Goal: Information Seeking & Learning: Learn about a topic

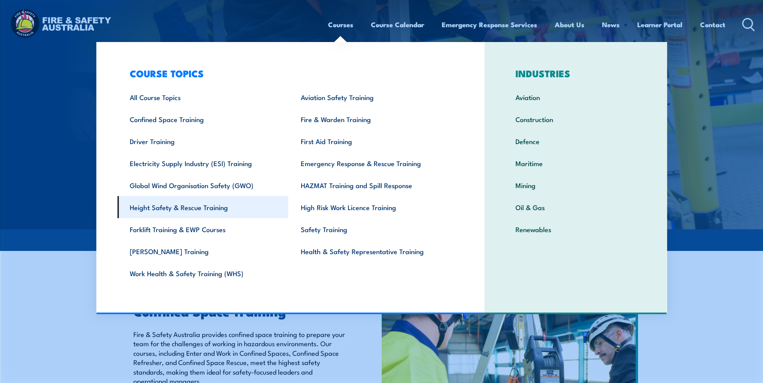
click at [190, 210] on link "Height Safety & Rescue Training" at bounding box center [202, 207] width 171 height 22
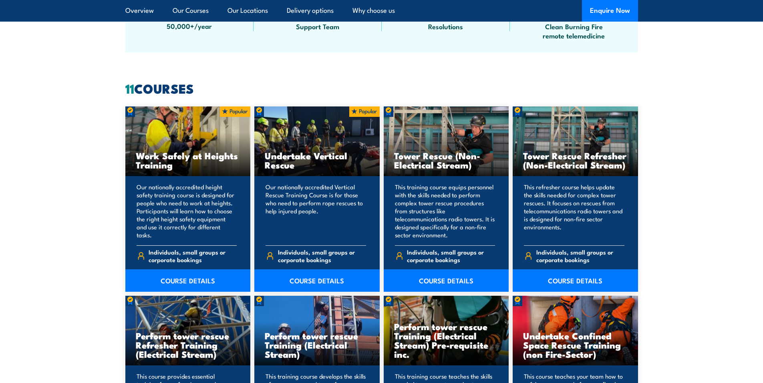
scroll to position [601, 0]
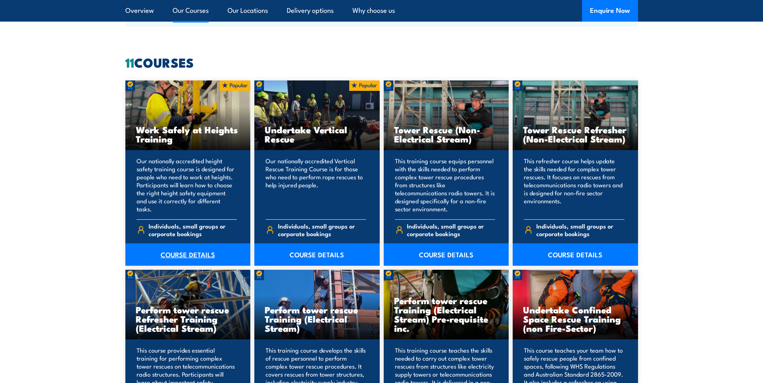
click at [221, 251] on link "COURSE DETAILS" at bounding box center [187, 254] width 125 height 22
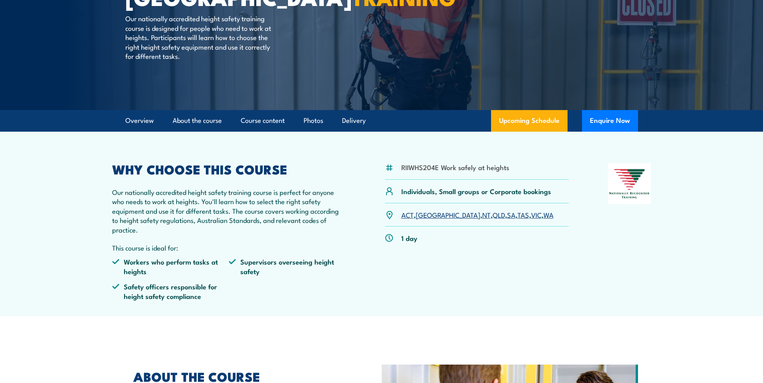
scroll to position [120, 0]
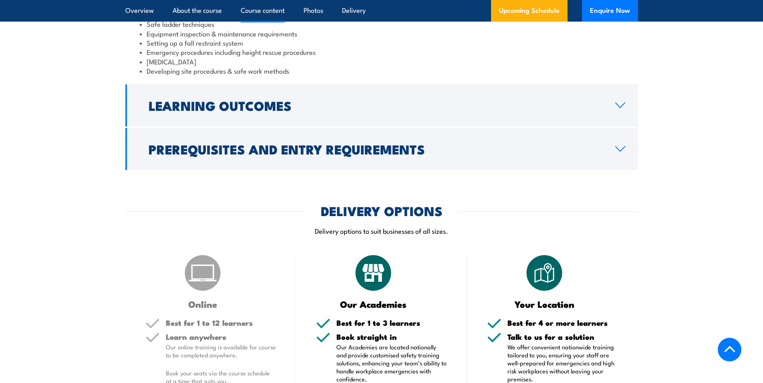
click at [331, 155] on h2 "Prerequisites and Entry Requirements" at bounding box center [376, 148] width 454 height 11
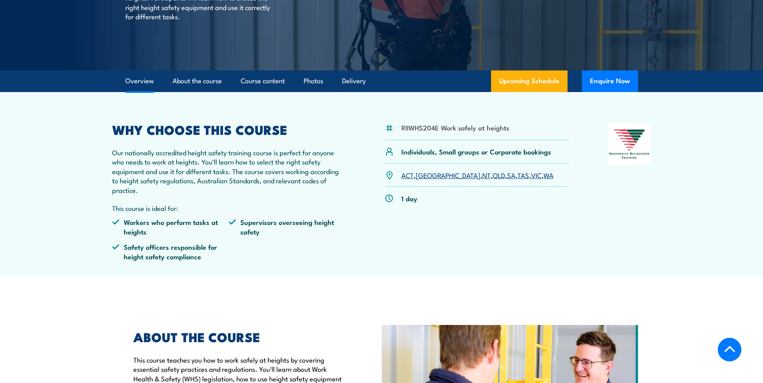
scroll to position [0, 0]
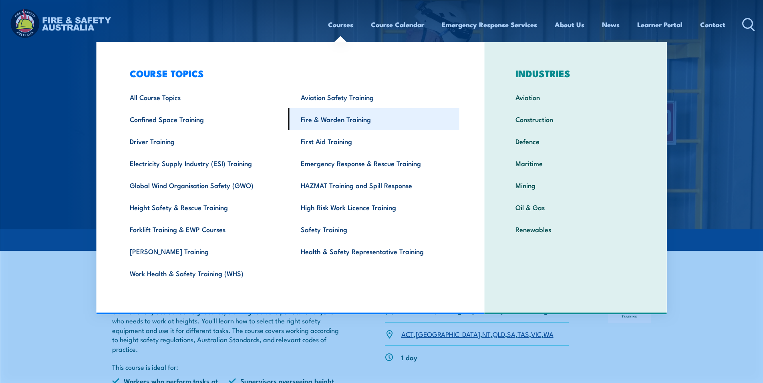
click at [329, 125] on link "Fire & Warden Training" at bounding box center [373, 119] width 171 height 22
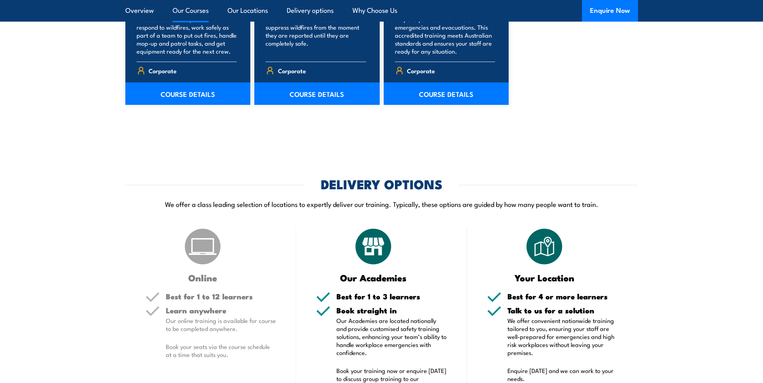
scroll to position [1340, 0]
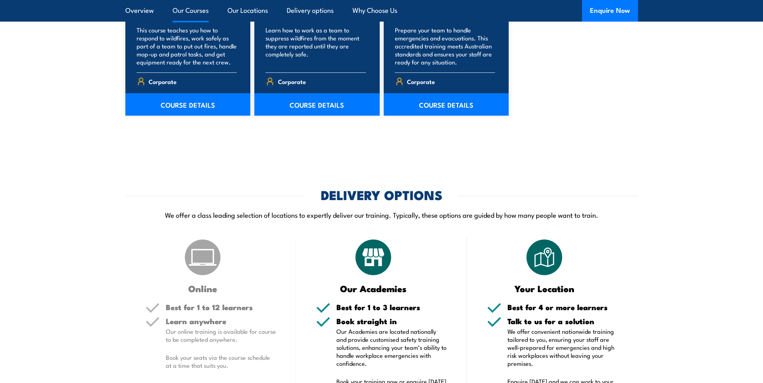
click at [365, 245] on img at bounding box center [373, 257] width 40 height 40
click at [309, 6] on link "Delivery options" at bounding box center [310, 10] width 47 height 21
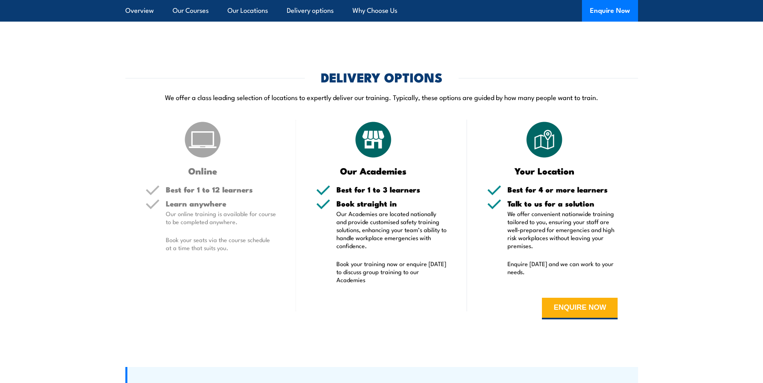
scroll to position [1479, 0]
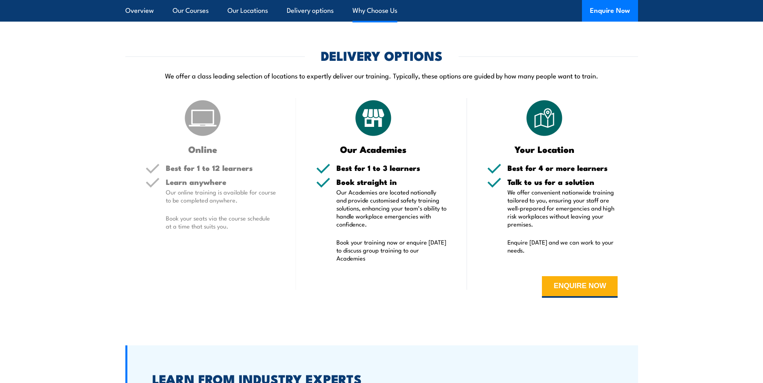
click at [364, 14] on link "Why Choose Us" at bounding box center [374, 10] width 45 height 21
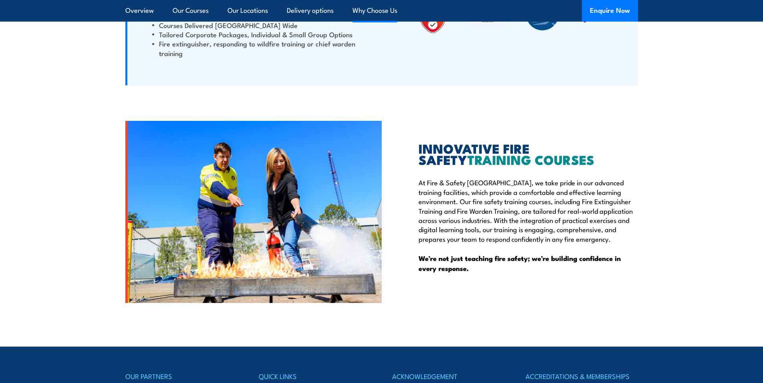
scroll to position [1895, 0]
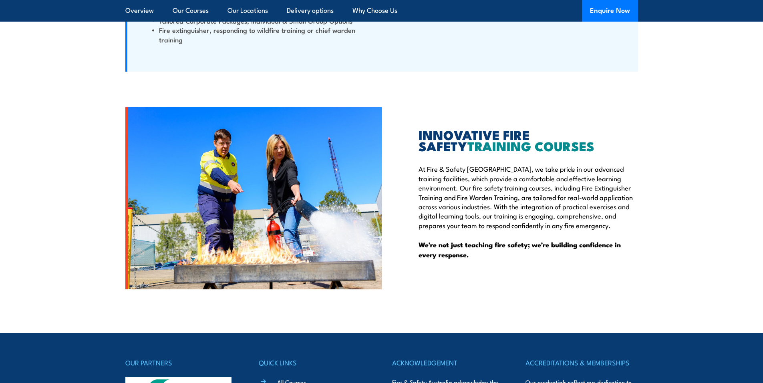
click at [284, 161] on img at bounding box center [253, 198] width 256 height 182
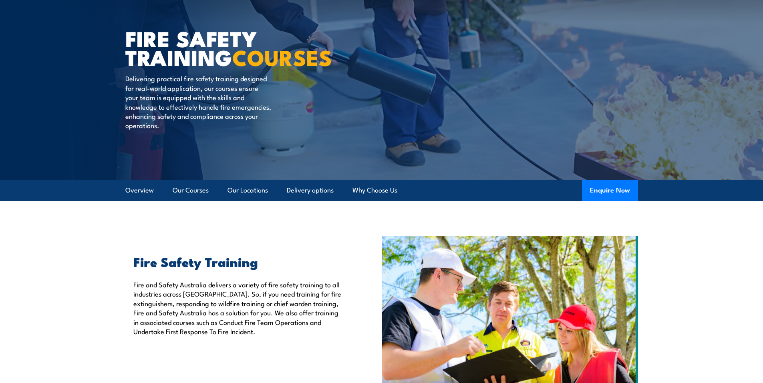
scroll to position [0, 0]
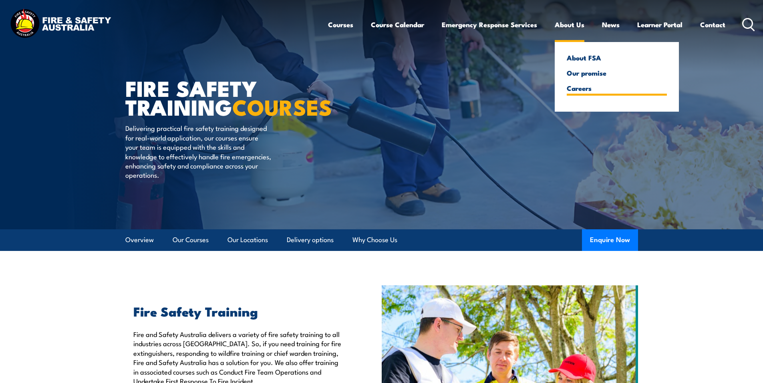
click at [572, 91] on link "Careers" at bounding box center [617, 88] width 100 height 7
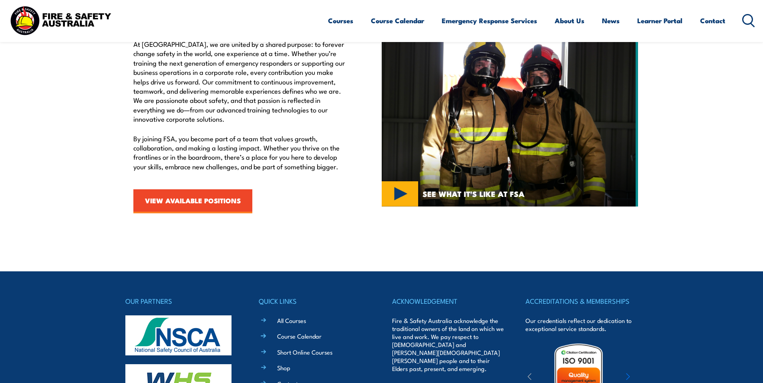
scroll to position [280, 0]
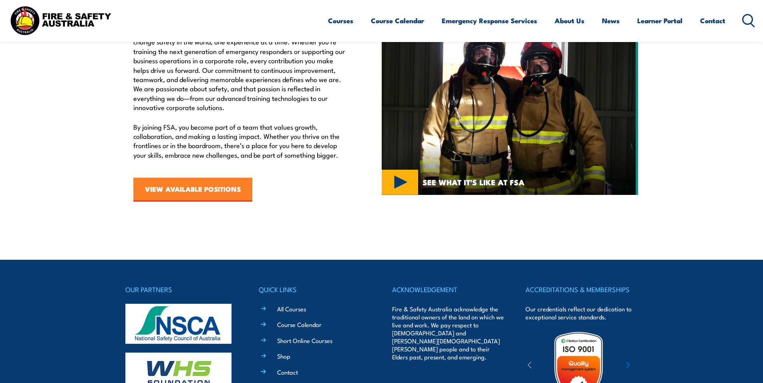
click at [196, 195] on link "VIEW AVAILABLE POSITIONS" at bounding box center [192, 190] width 119 height 24
